Goal: Task Accomplishment & Management: Manage account settings

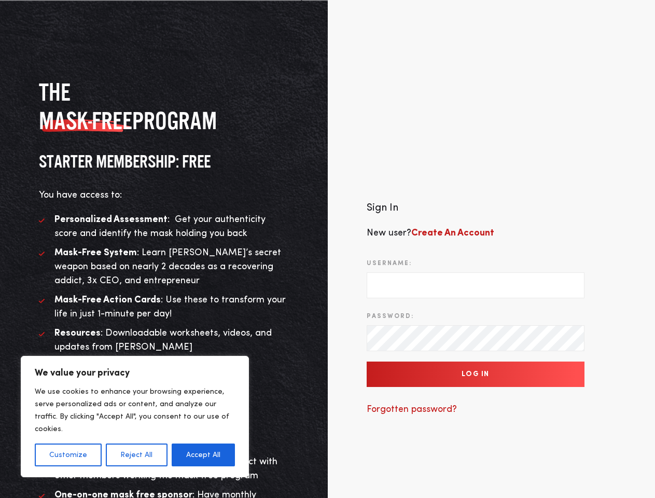
click at [328, 249] on div "Sign In New user? Create An Account Username: Password: Log In Forgotten passwo…" at bounding box center [492, 313] width 328 height 382
click at [68, 455] on button "Customize" at bounding box center [68, 454] width 67 height 23
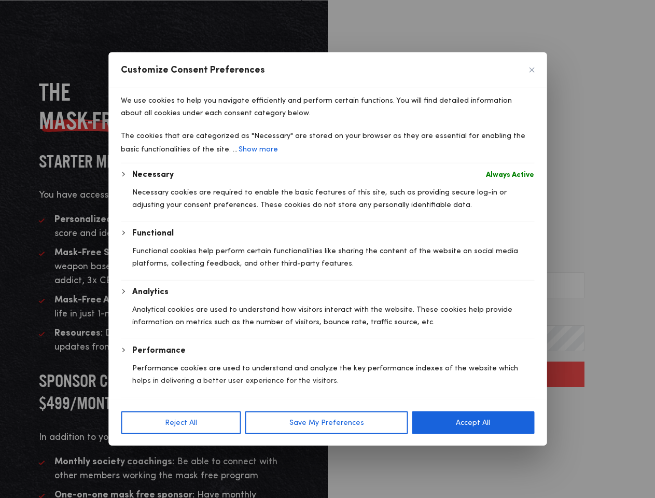
click at [136, 455] on body "We value your privacy We use cookies to enhance your browsing experience, serve…" at bounding box center [327, 313] width 655 height 627
click at [203, 339] on div "Analytics Analytical cookies are used to understand how visitors interact with …" at bounding box center [333, 312] width 402 height 53
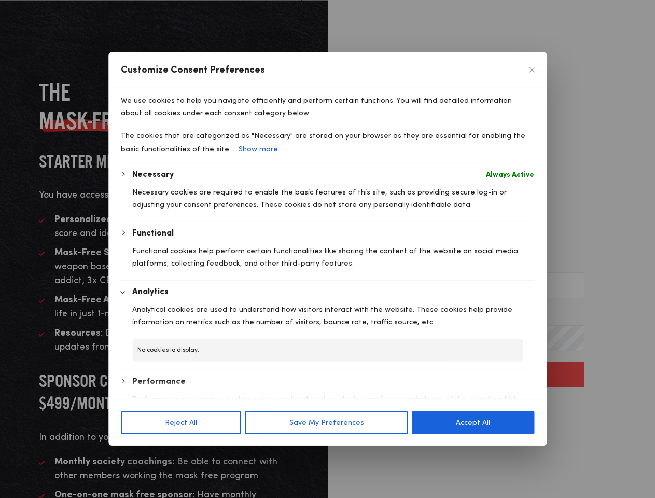
click at [475, 370] on div "Analytics Analytical cookies are used to understand how visitors interact with …" at bounding box center [327, 328] width 413 height 85
